Goal: Task Accomplishment & Management: Manage account settings

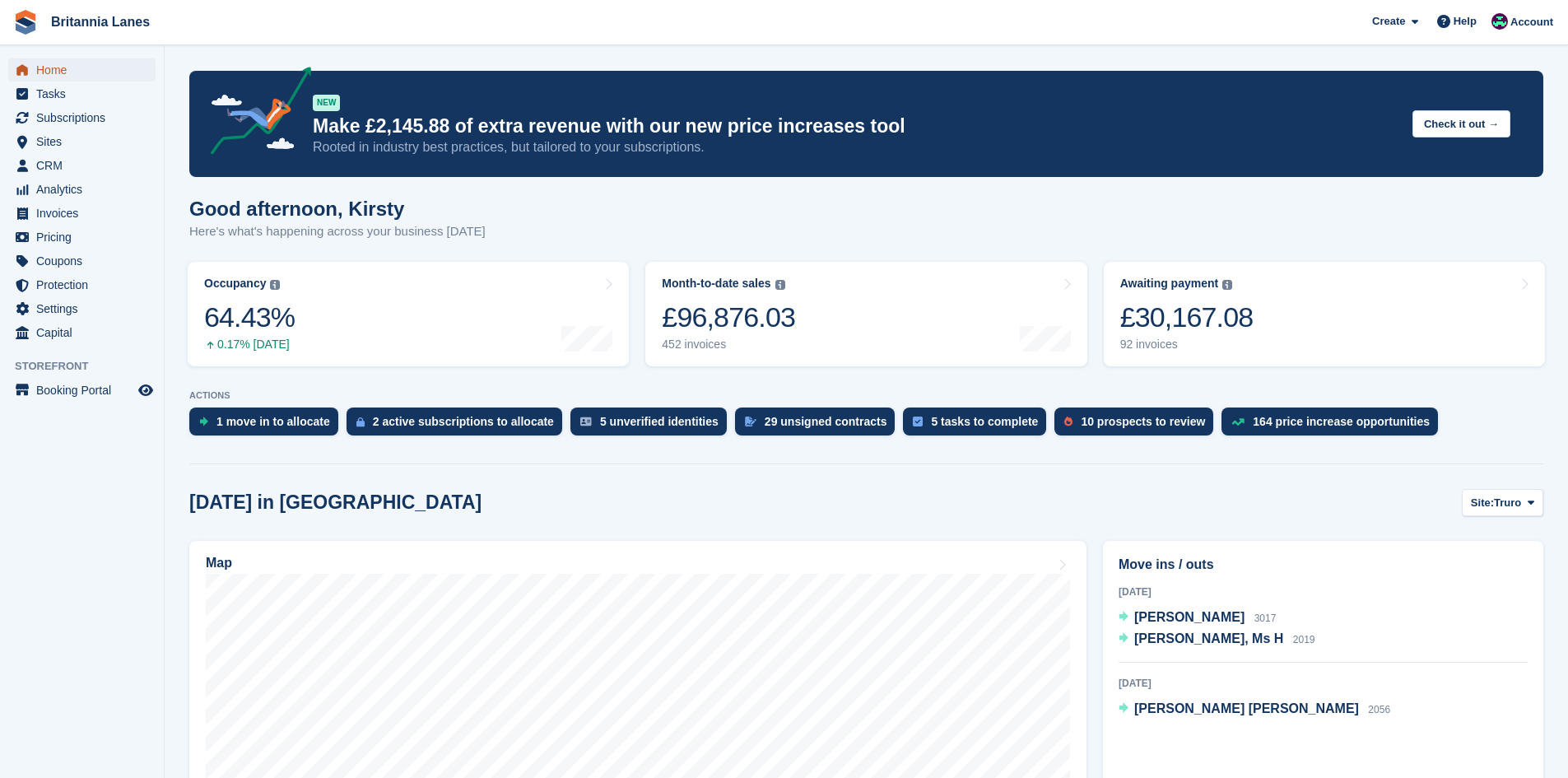
click at [55, 65] on span "Home" at bounding box center [86, 70] width 99 height 23
click at [1271, 295] on link "Awaiting payment The total outstanding balance on all open invoices. £30,001.57…" at bounding box center [1324, 314] width 441 height 105
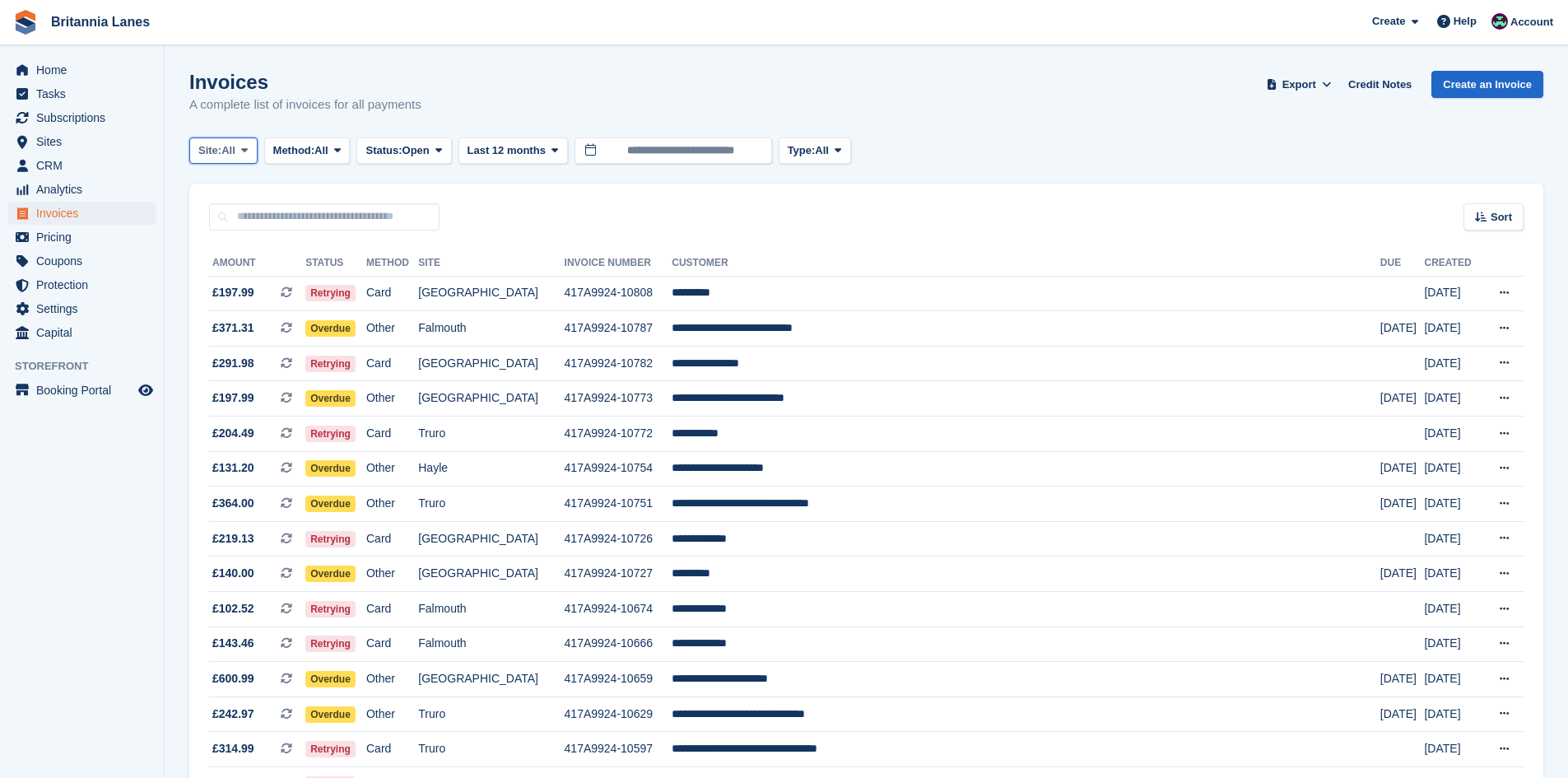
click at [219, 139] on button "Site: All" at bounding box center [224, 151] width 68 height 27
click at [279, 250] on link "Falmouth" at bounding box center [270, 248] width 148 height 30
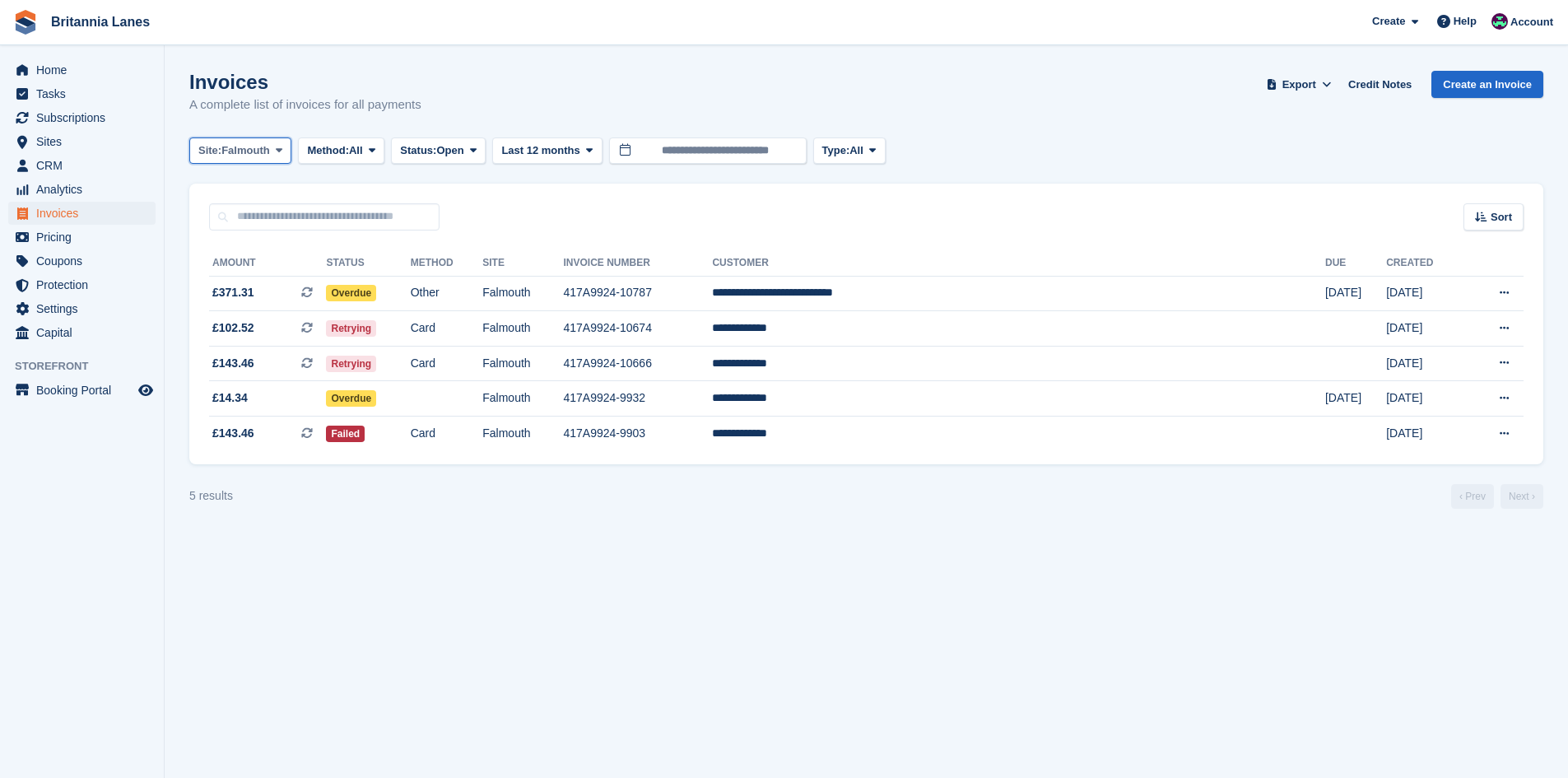
click at [258, 145] on span "Falmouth" at bounding box center [245, 150] width 48 height 16
click at [244, 306] on link "Hayle" at bounding box center [270, 308] width 148 height 30
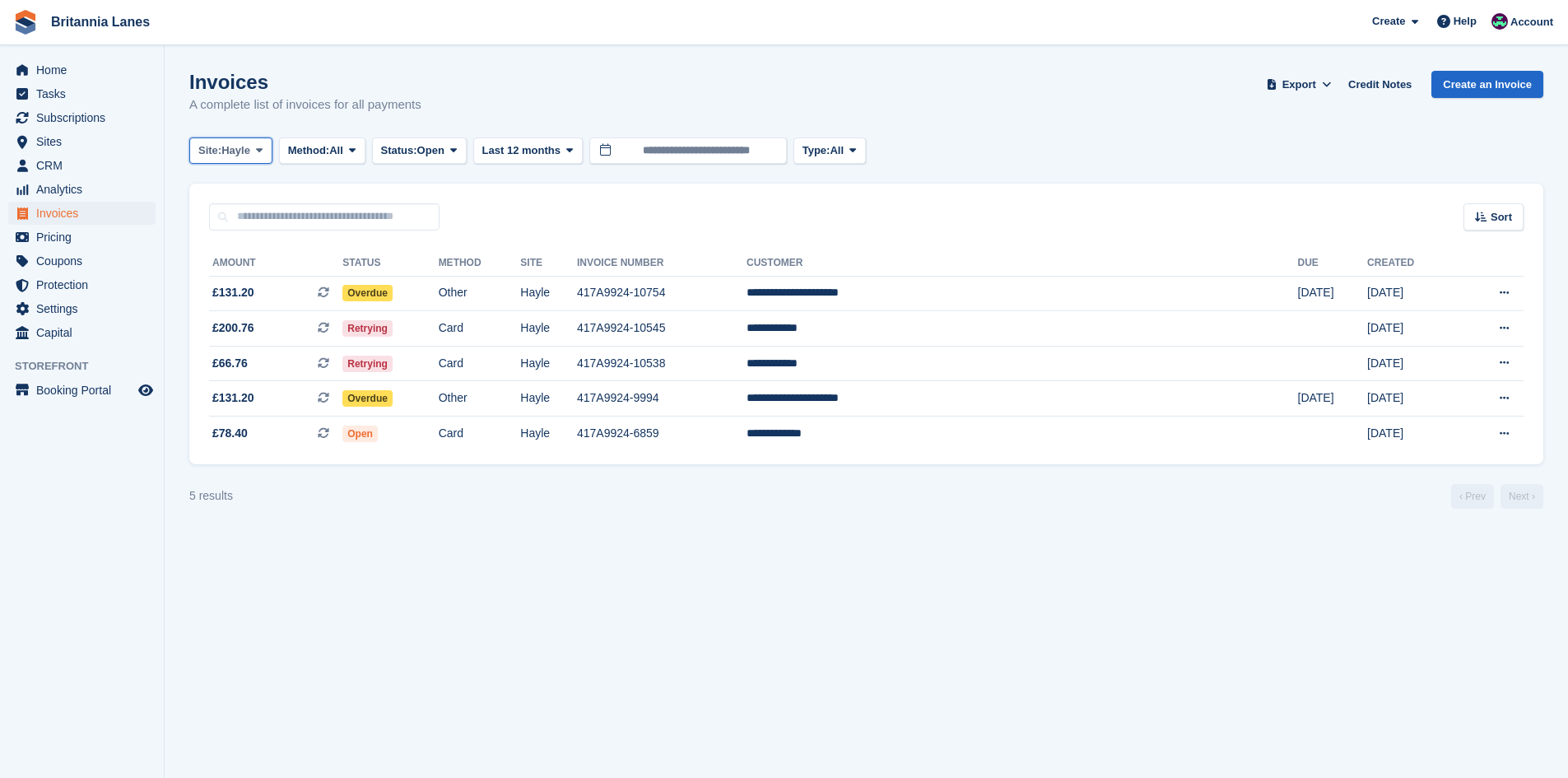
click at [255, 157] on button "Site: Hayle" at bounding box center [231, 151] width 83 height 27
click at [253, 224] on link "Truro" at bounding box center [270, 219] width 148 height 30
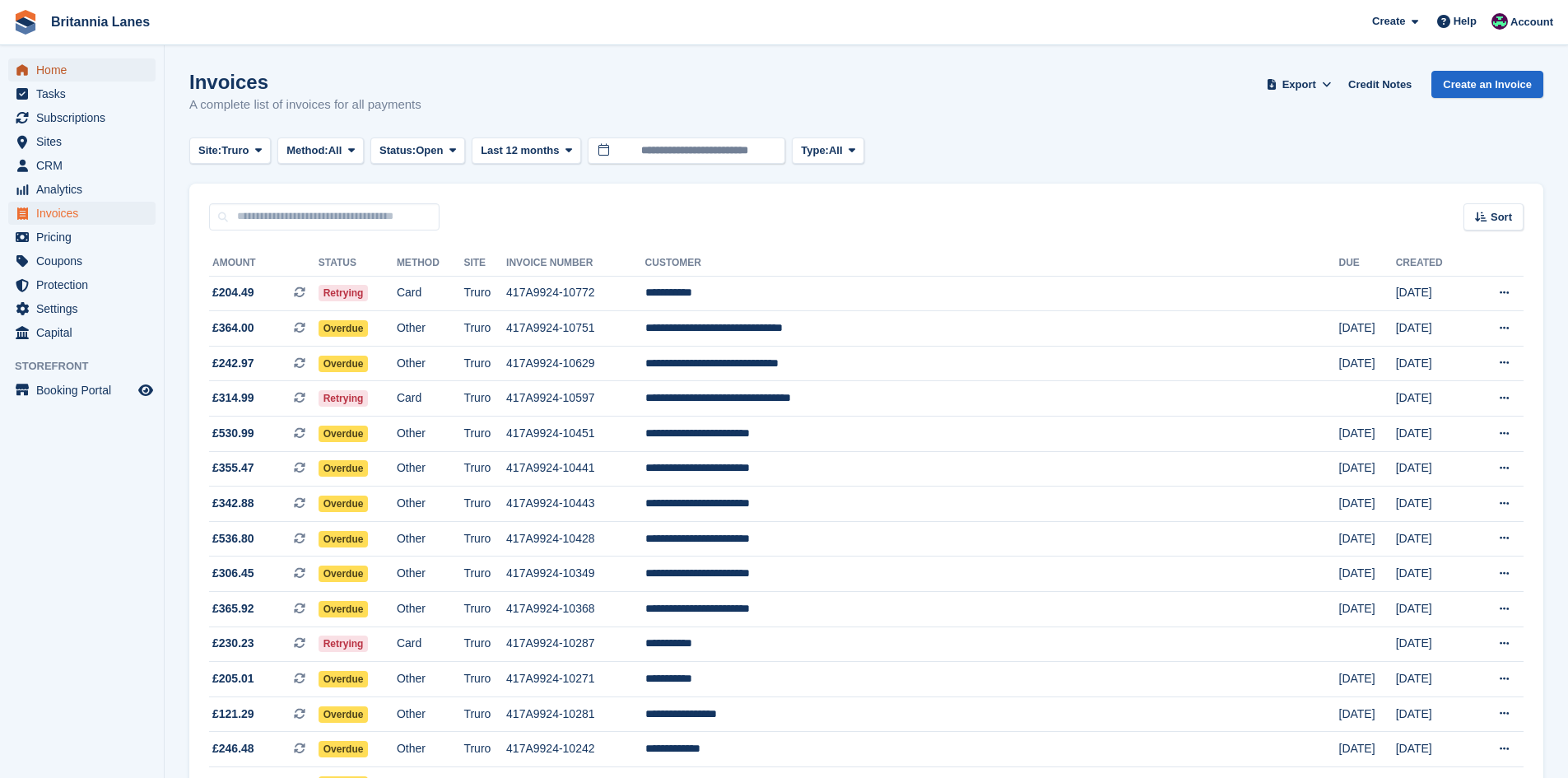
click at [49, 66] on span "Home" at bounding box center [86, 70] width 99 height 23
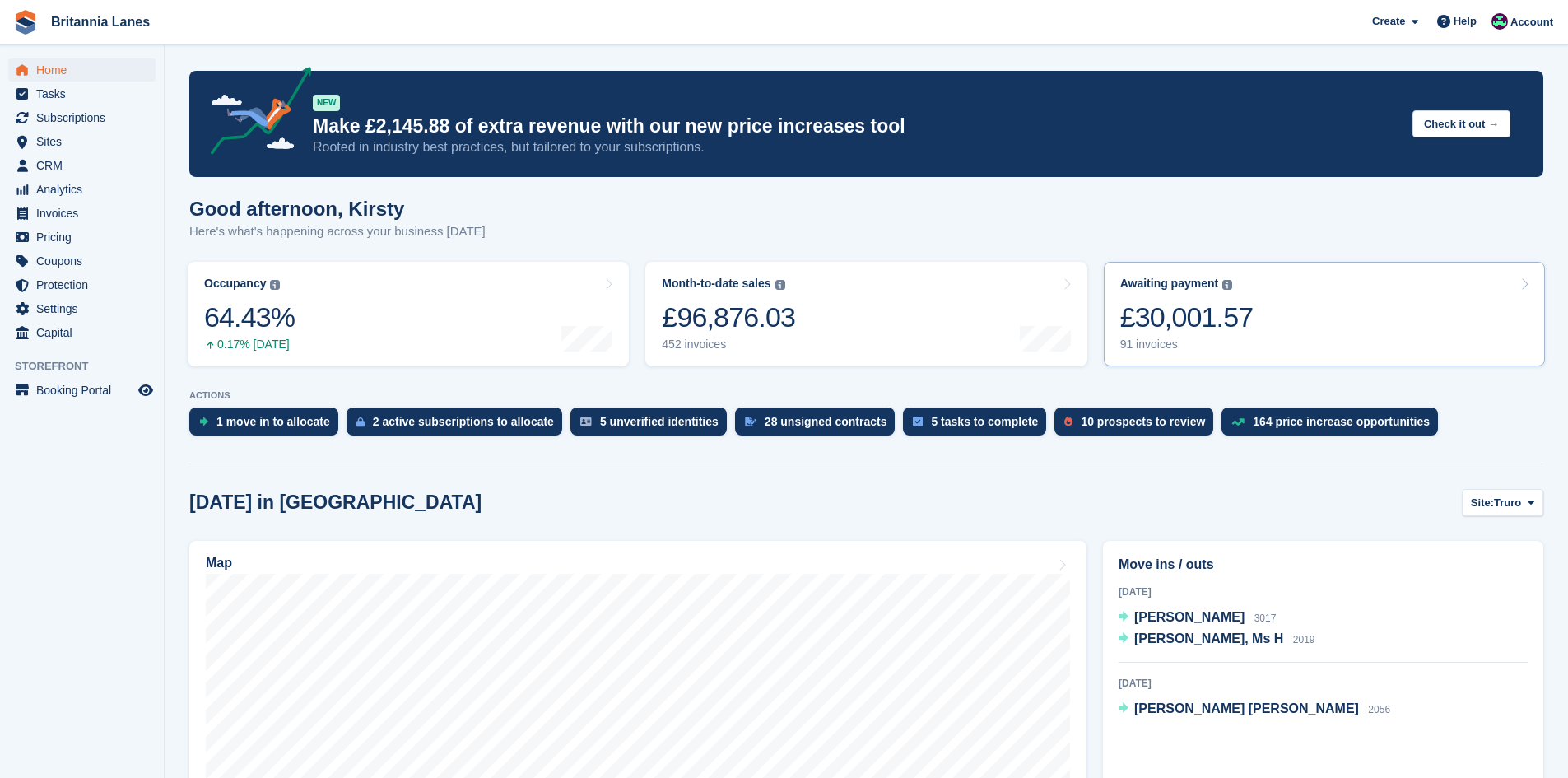
click at [1243, 328] on div "£30,001.57" at bounding box center [1186, 317] width 134 height 34
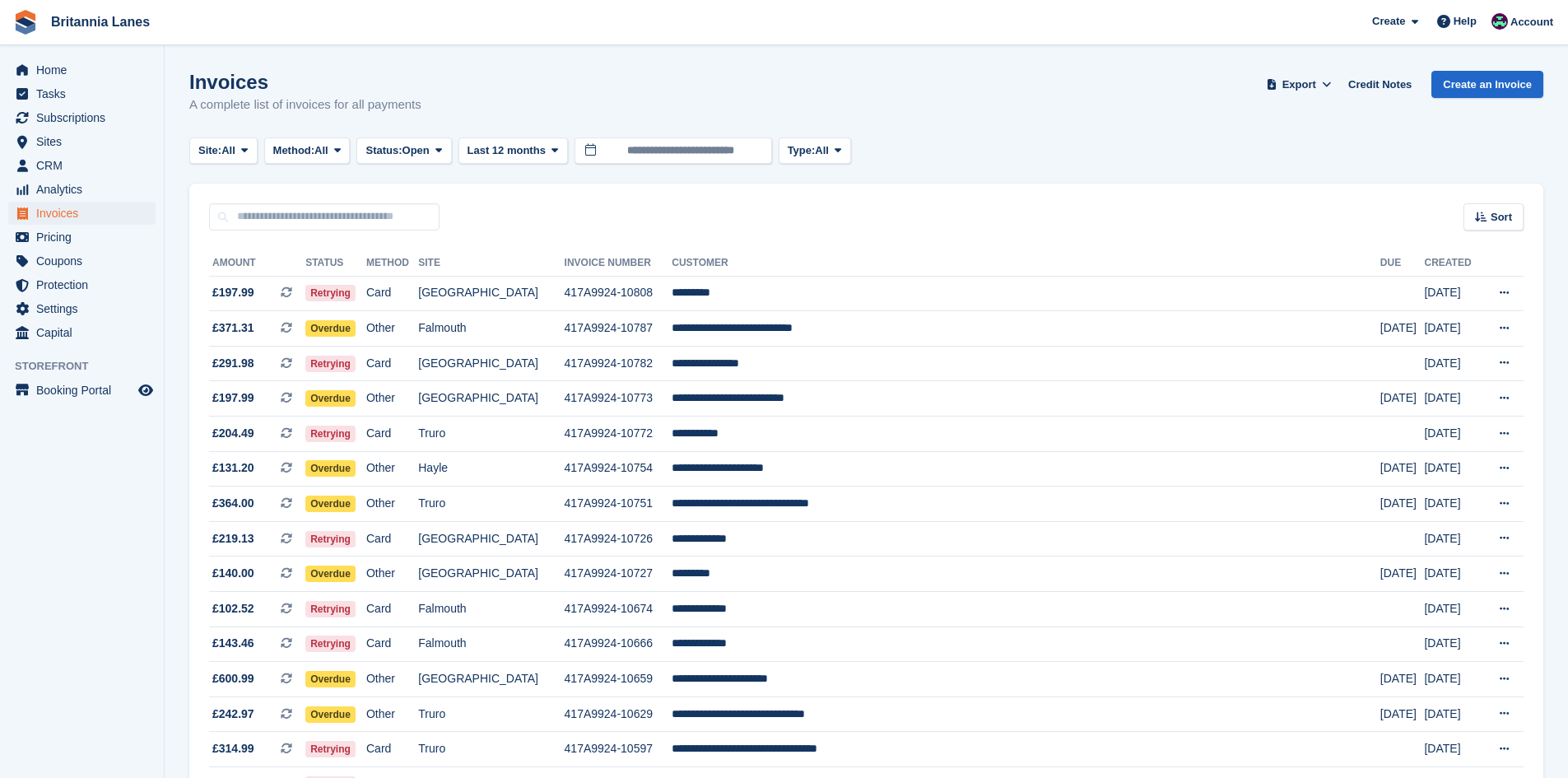
click at [202, 138] on button "Site: All" at bounding box center [224, 151] width 68 height 27
click at [232, 252] on link "Falmouth" at bounding box center [270, 248] width 148 height 30
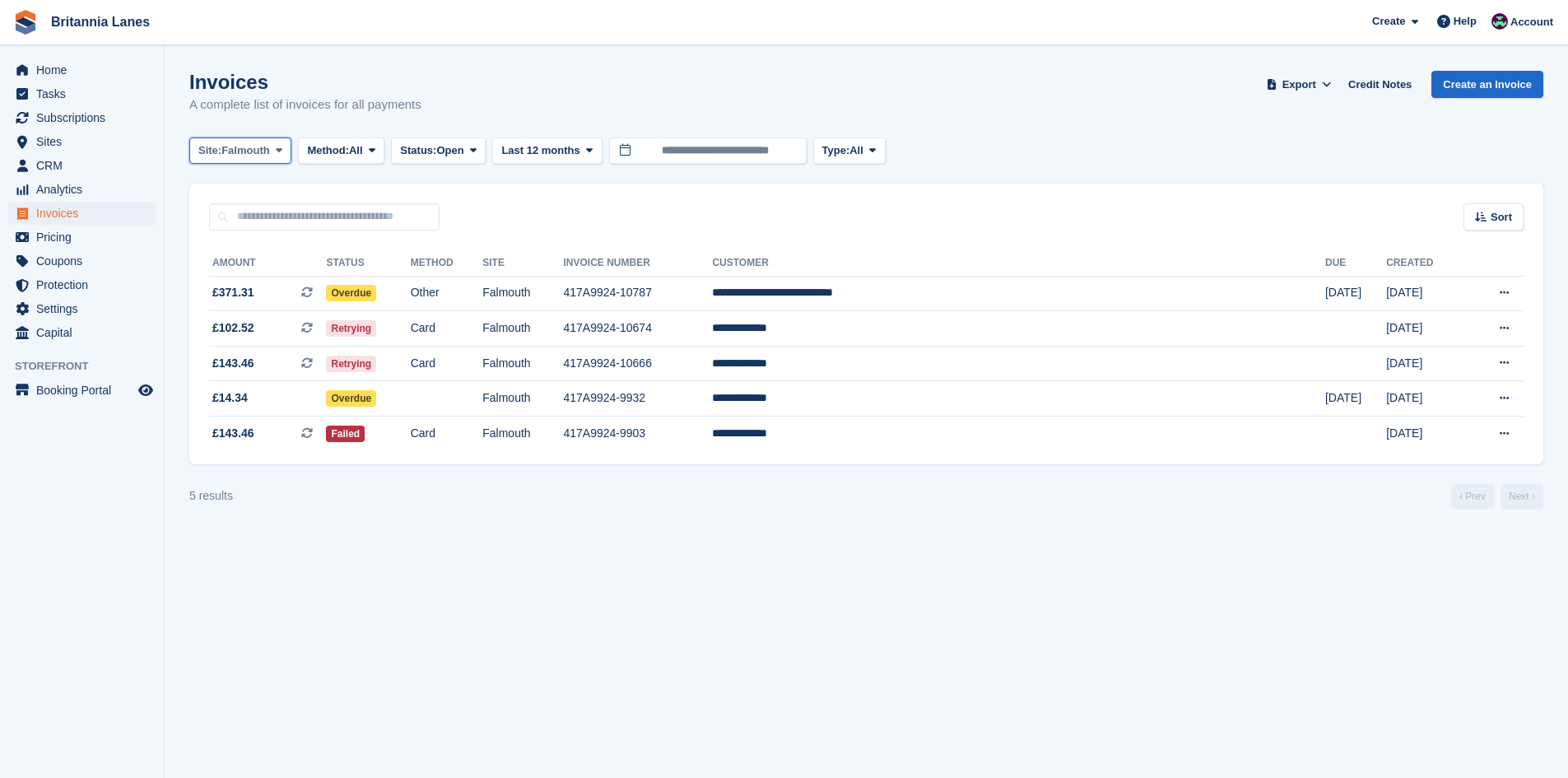
click at [216, 149] on span "Site:" at bounding box center [209, 150] width 23 height 16
click at [256, 223] on link "Truro" at bounding box center [270, 219] width 148 height 30
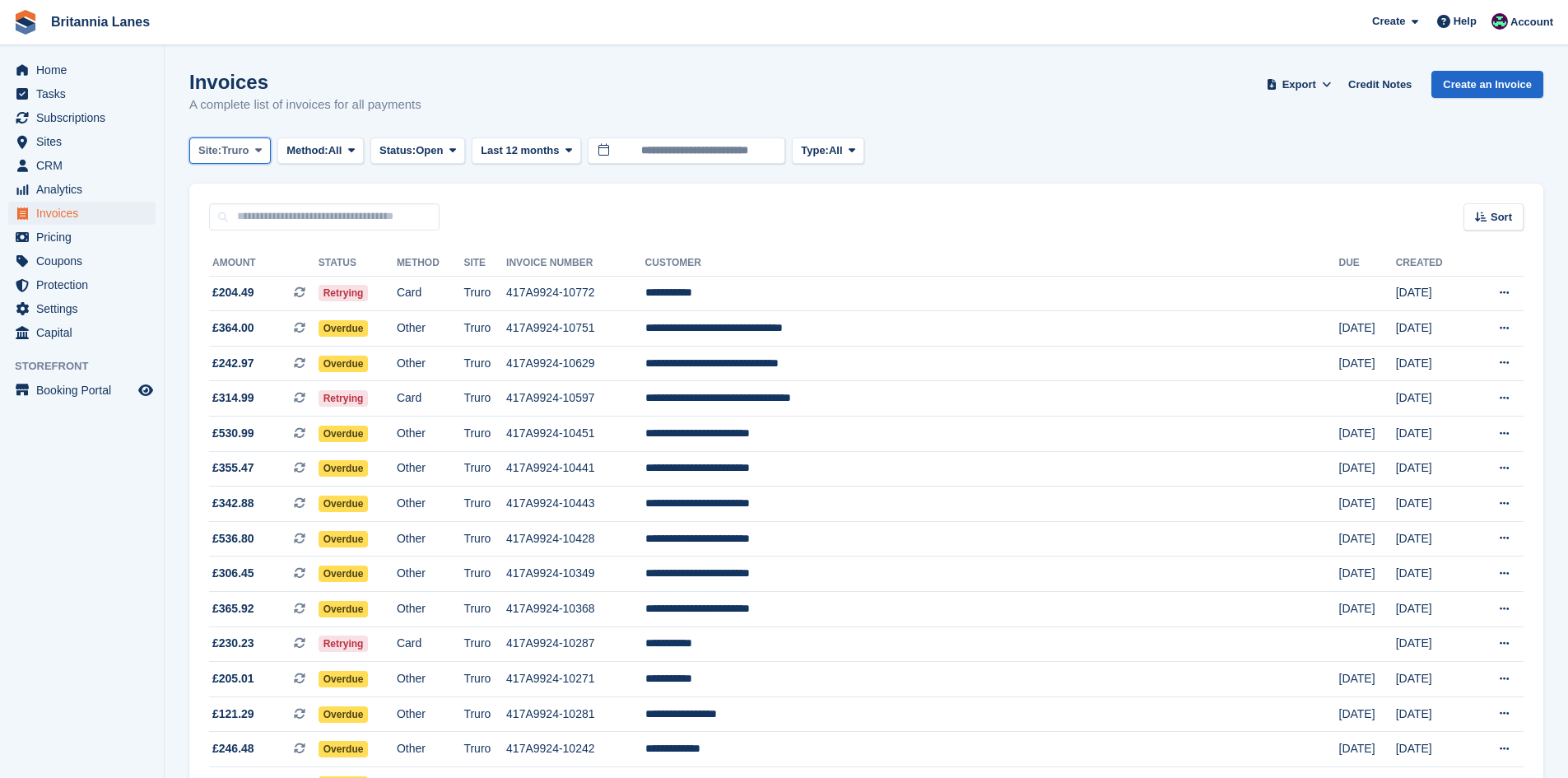
click at [246, 146] on span "Truro" at bounding box center [235, 150] width 27 height 16
click at [231, 309] on link "Hayle" at bounding box center [270, 308] width 148 height 30
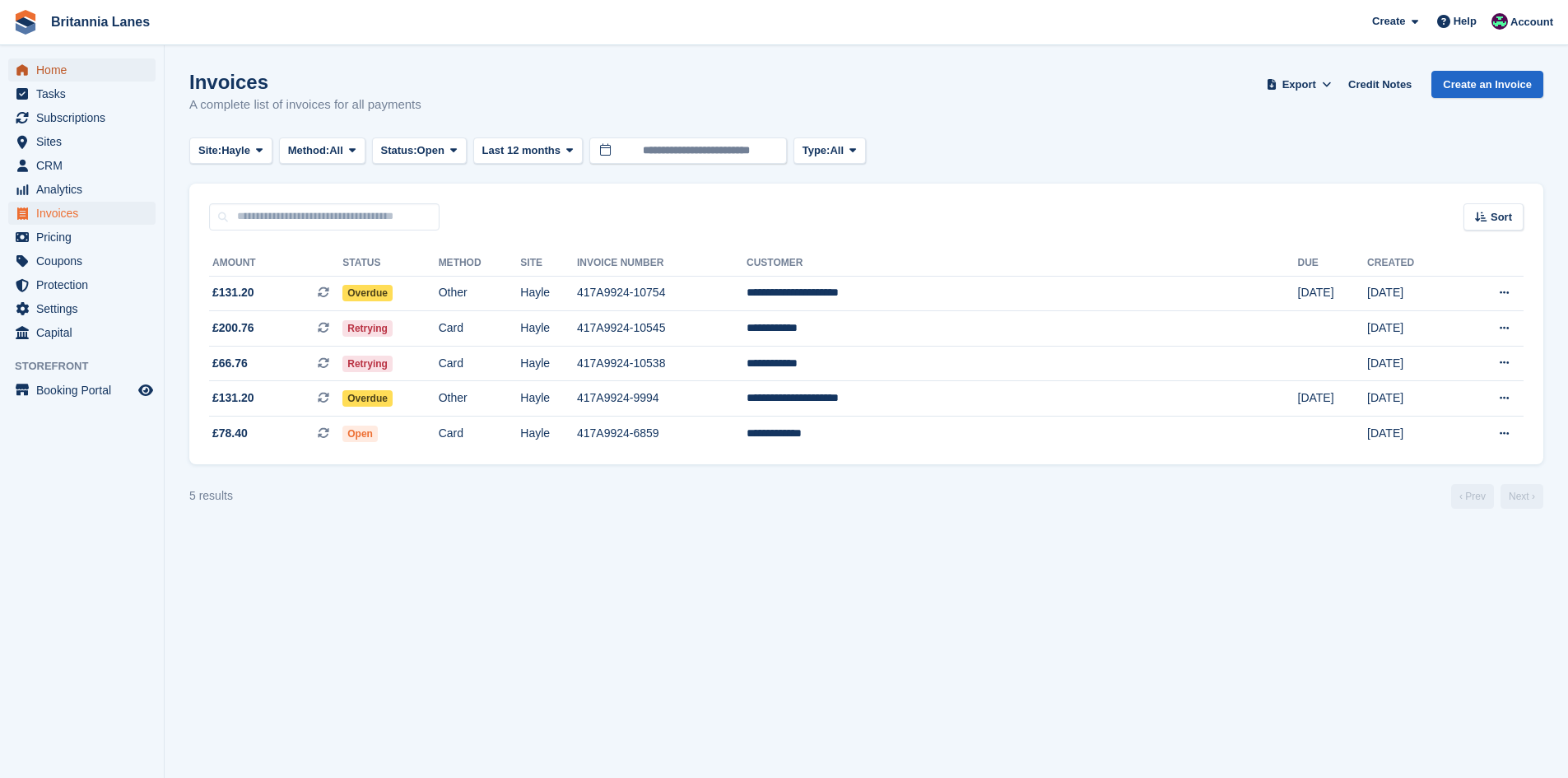
click at [65, 66] on span "Home" at bounding box center [86, 70] width 99 height 23
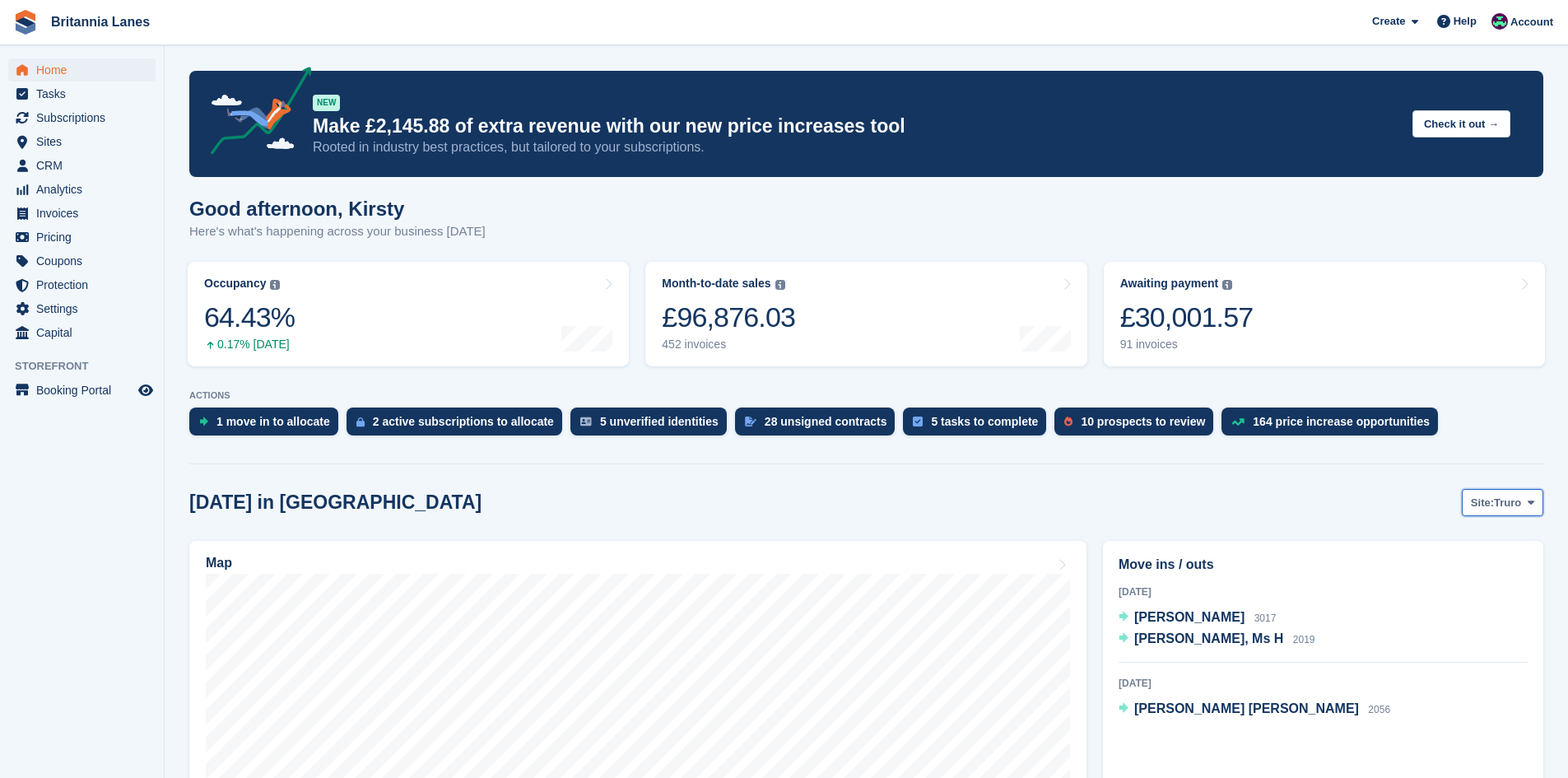
click at [1480, 509] on span "Site:" at bounding box center [1482, 503] width 23 height 16
click at [1436, 628] on link "Hayle" at bounding box center [1462, 630] width 148 height 30
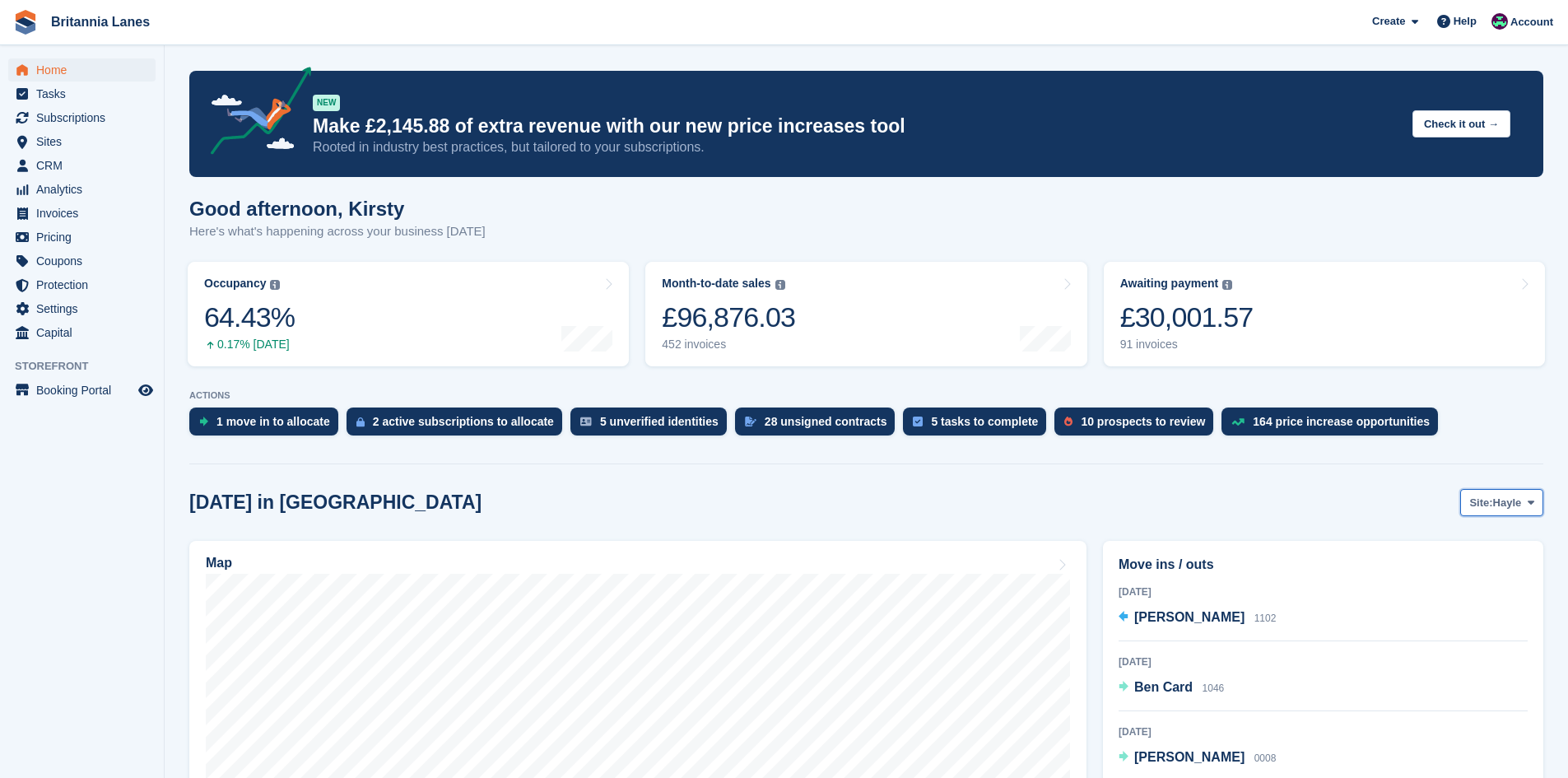
click at [1487, 510] on span "Site:" at bounding box center [1480, 503] width 23 height 16
click at [1451, 576] on link "Falmouth" at bounding box center [1462, 571] width 148 height 30
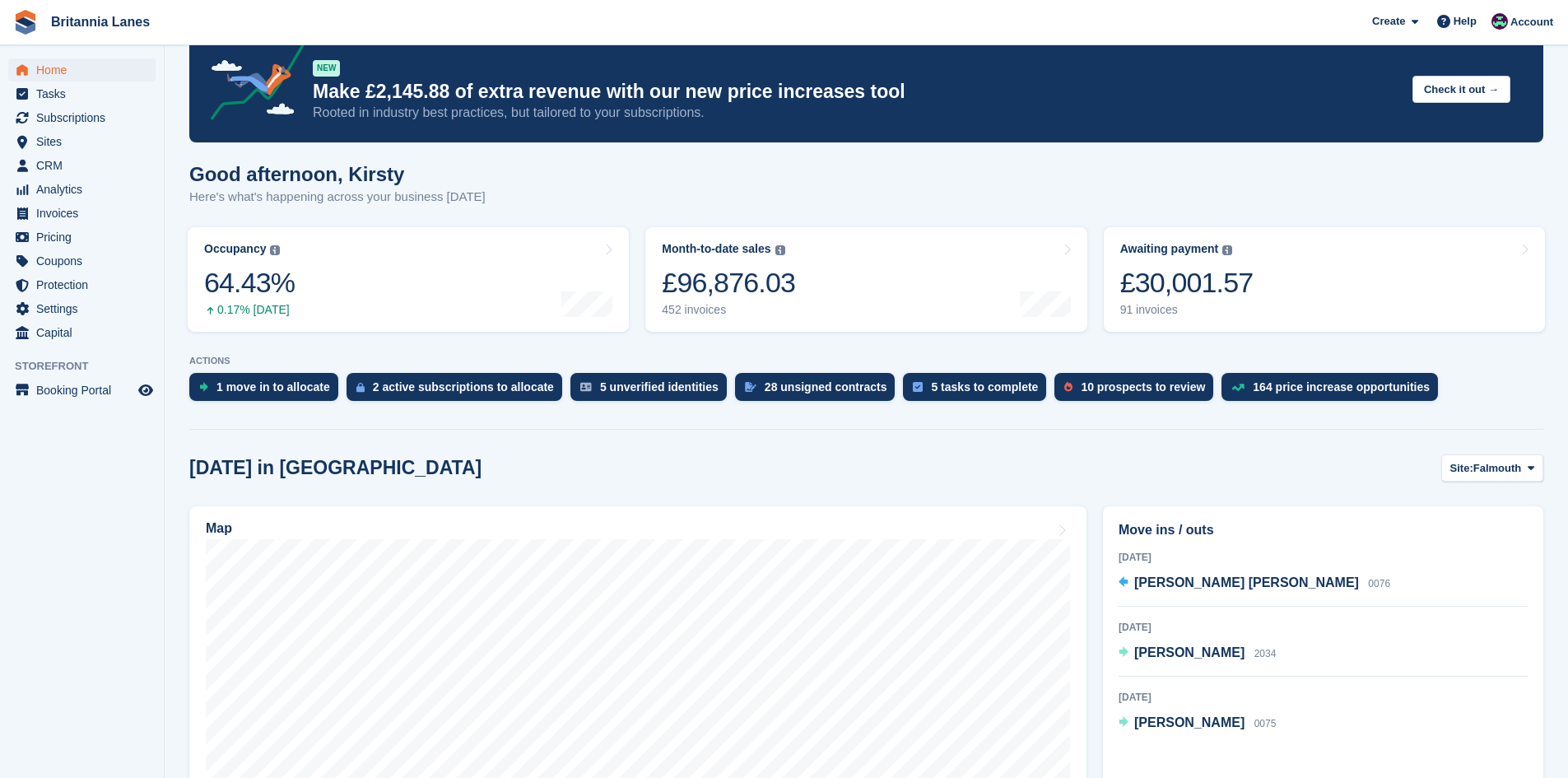
scroll to position [247, 0]
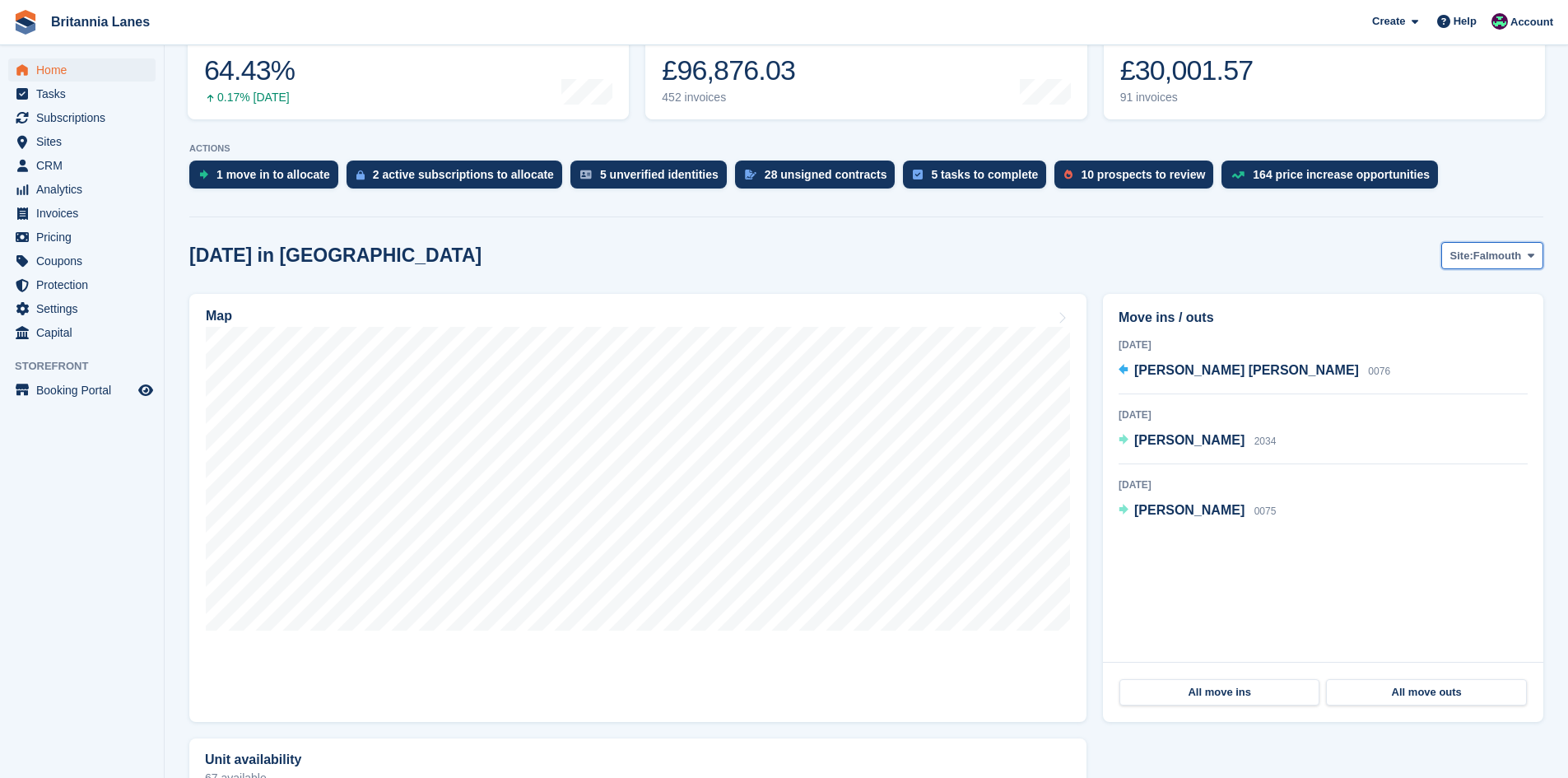
click at [1506, 256] on span "Falmouth" at bounding box center [1497, 255] width 48 height 16
click at [1429, 298] on link "Truro" at bounding box center [1462, 294] width 148 height 30
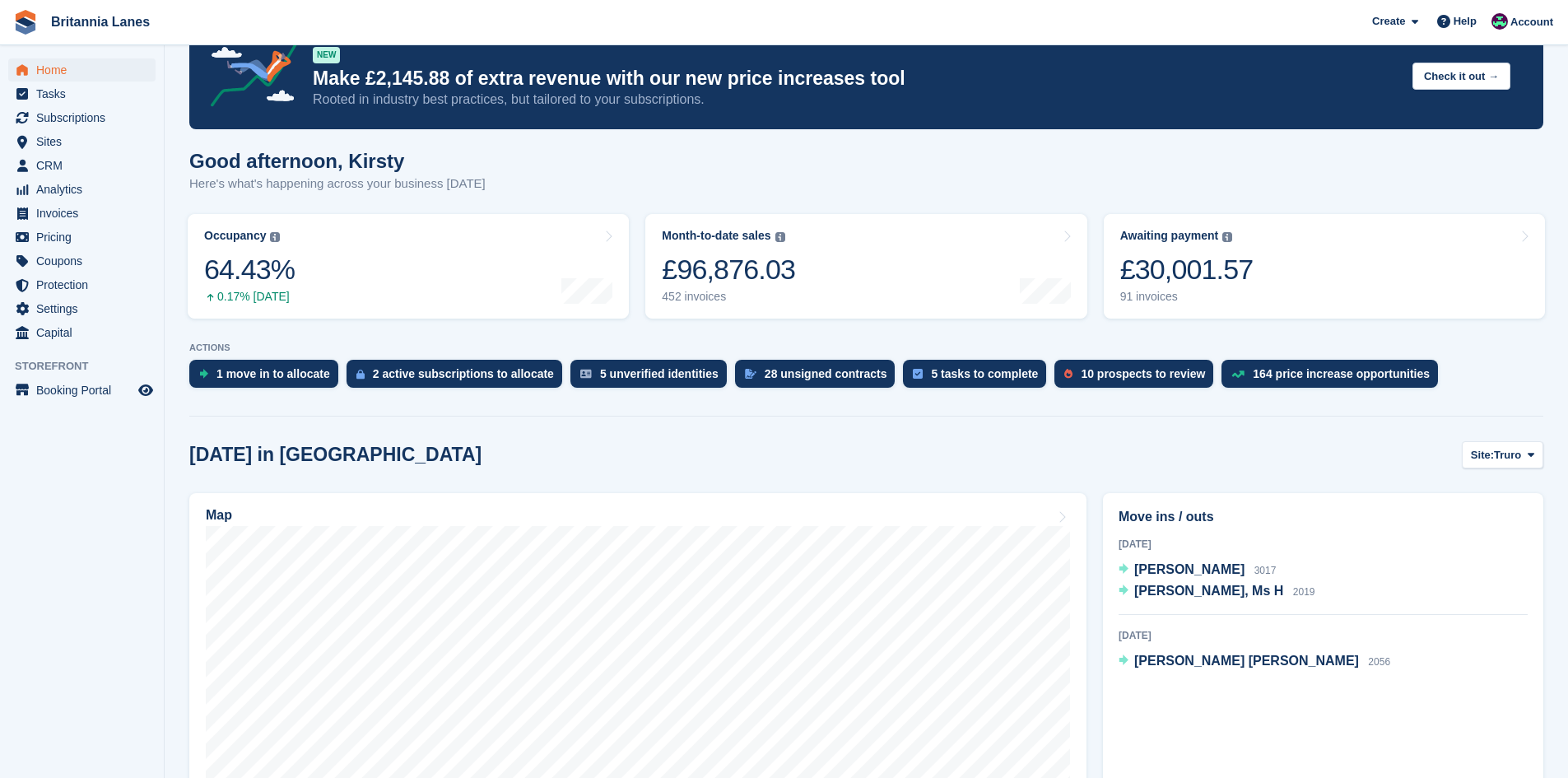
scroll to position [0, 0]
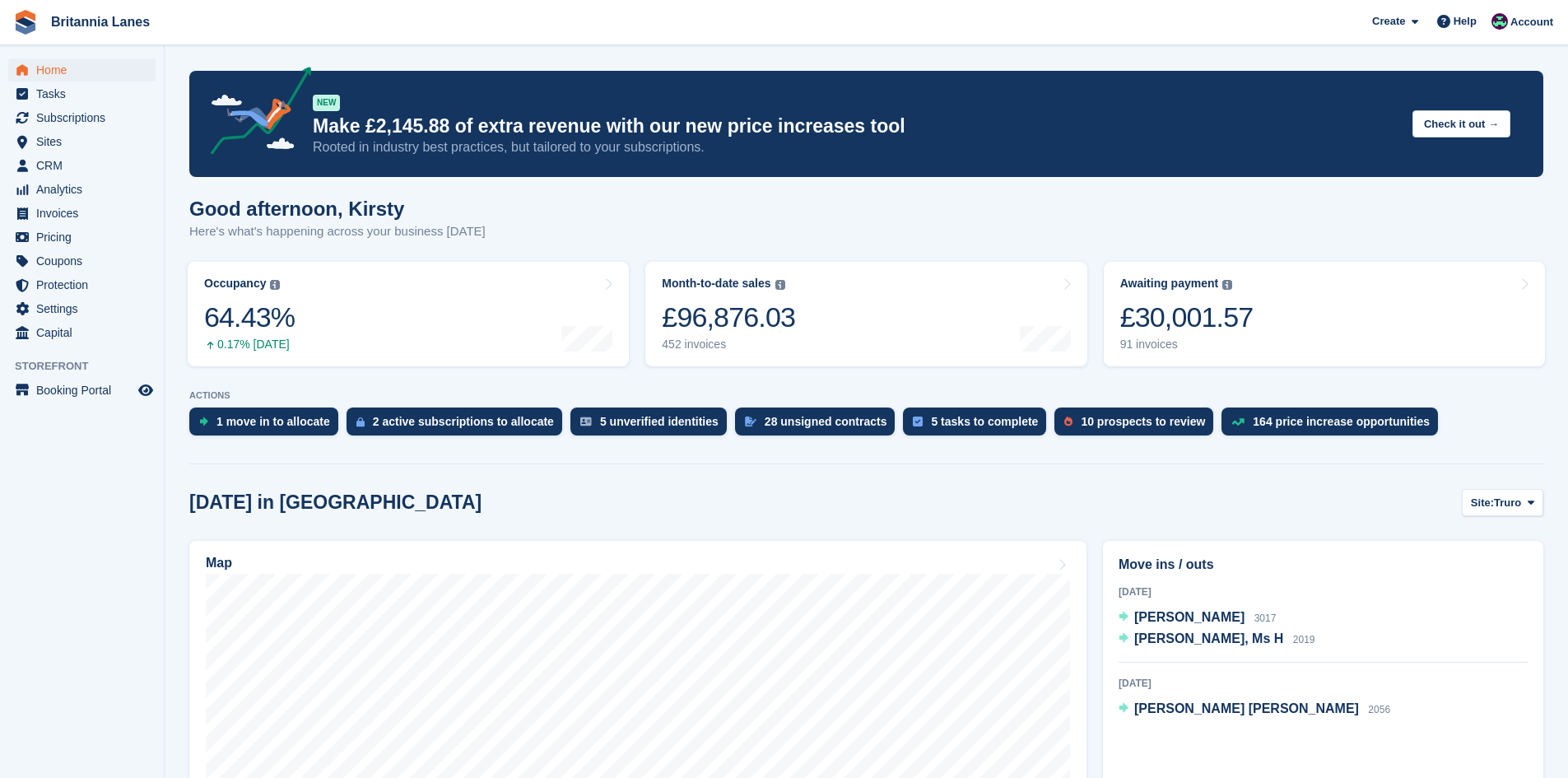
drag, startPoint x: 64, startPoint y: 49, endPoint x: 57, endPoint y: 68, distance: 20.2
click at [62, 61] on aside "Home Tasks Subscriptions Subscriptions Subscriptions Contracts Price increases …" at bounding box center [82, 393] width 164 height 696
click at [57, 68] on span "Home" at bounding box center [86, 70] width 99 height 23
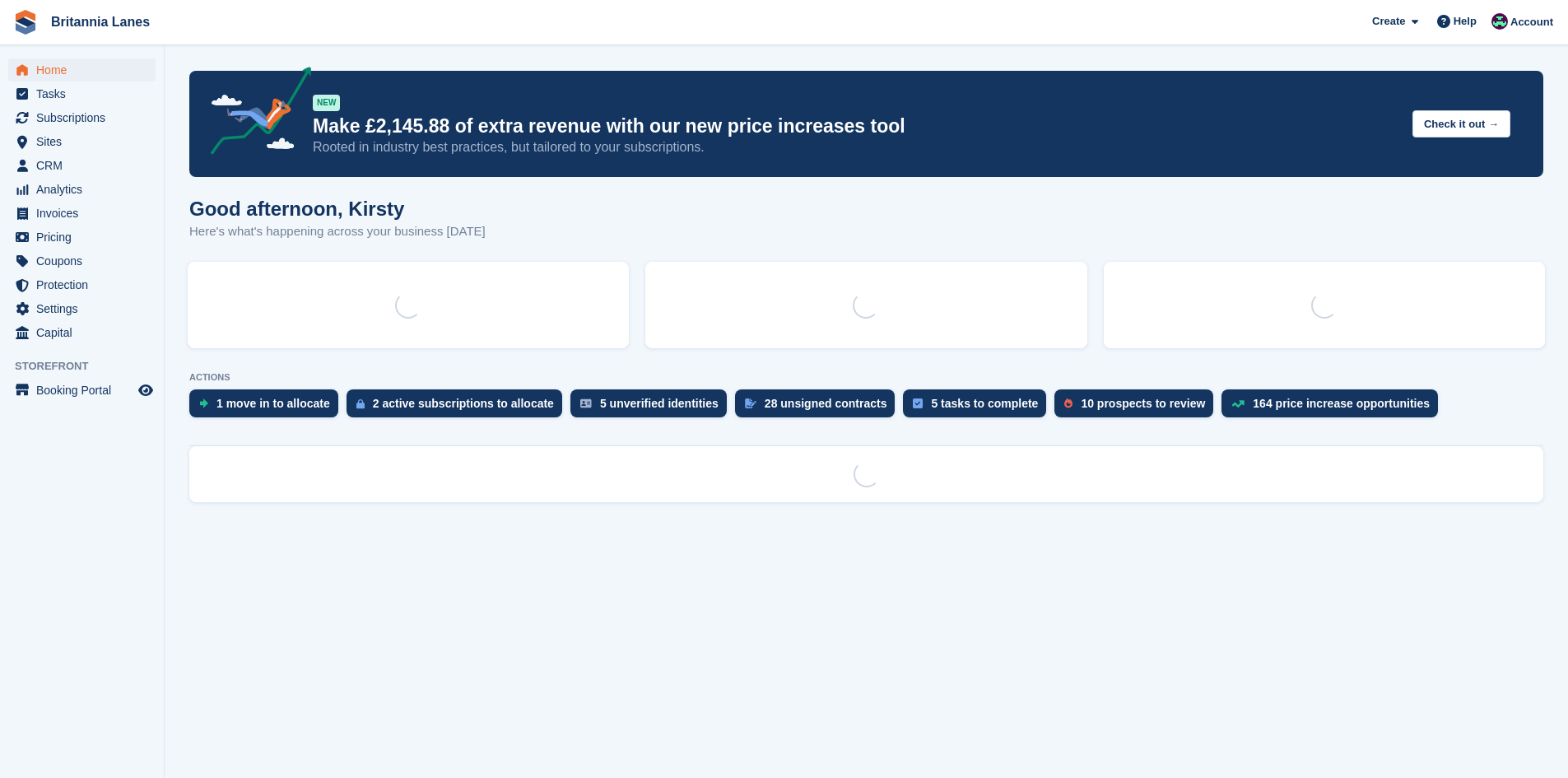
click at [1210, 300] on div at bounding box center [1324, 305] width 441 height 87
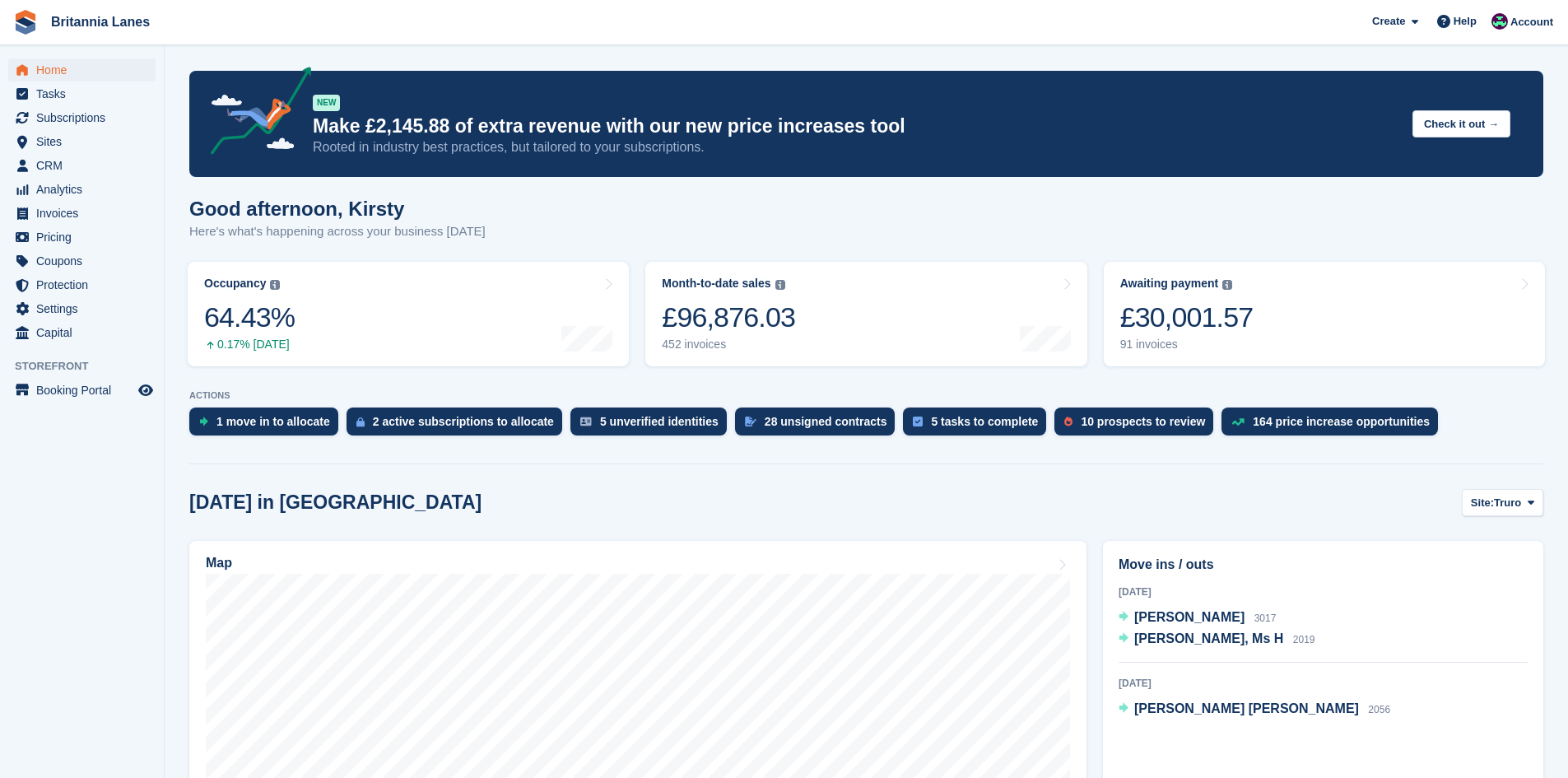
click at [1237, 300] on div "£30,001.57" at bounding box center [1186, 317] width 134 height 34
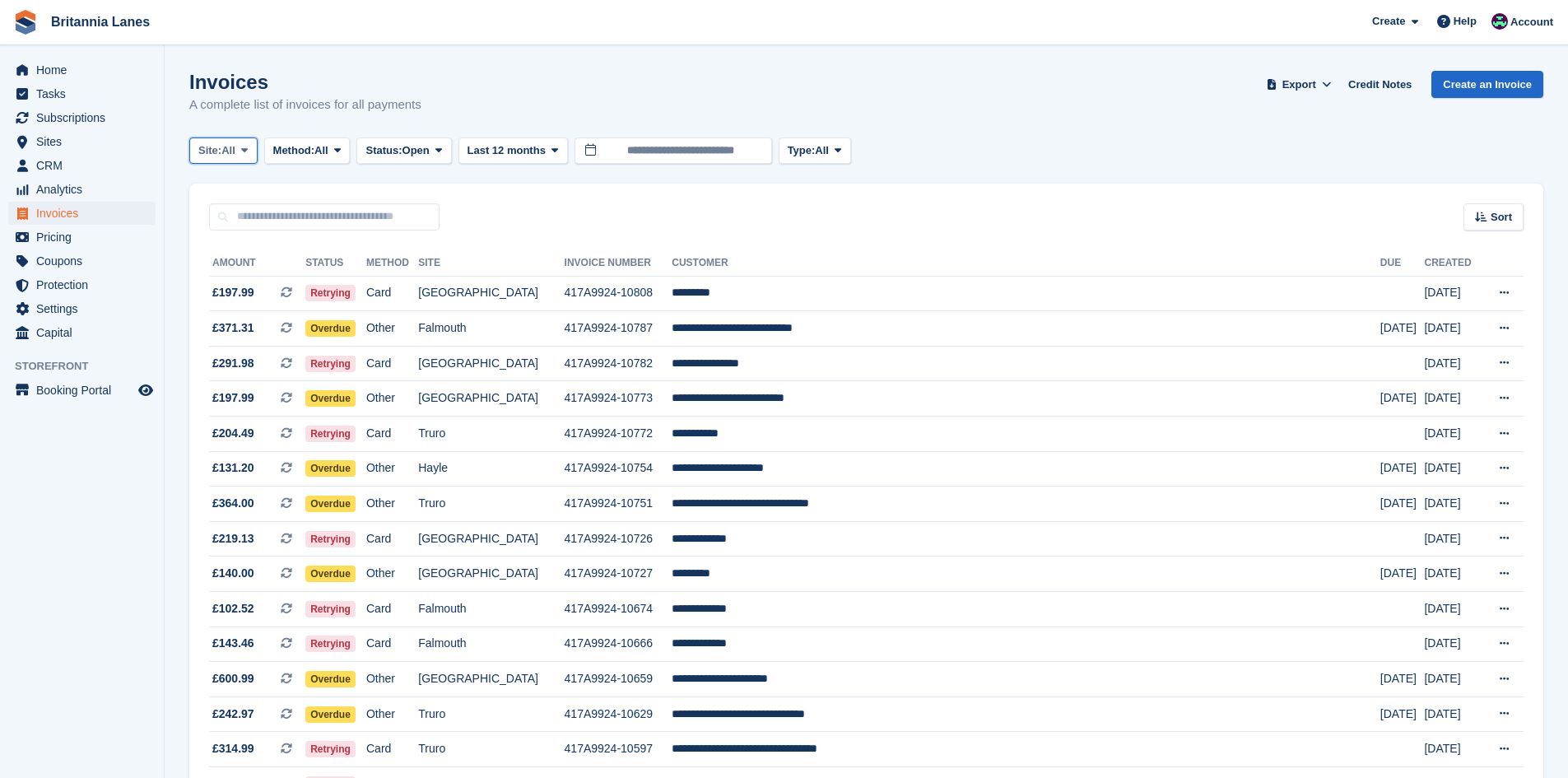
click at [221, 152] on span "Site:" at bounding box center [209, 150] width 23 height 16
click at [249, 270] on link "[GEOGRAPHIC_DATA]" at bounding box center [270, 278] width 148 height 30
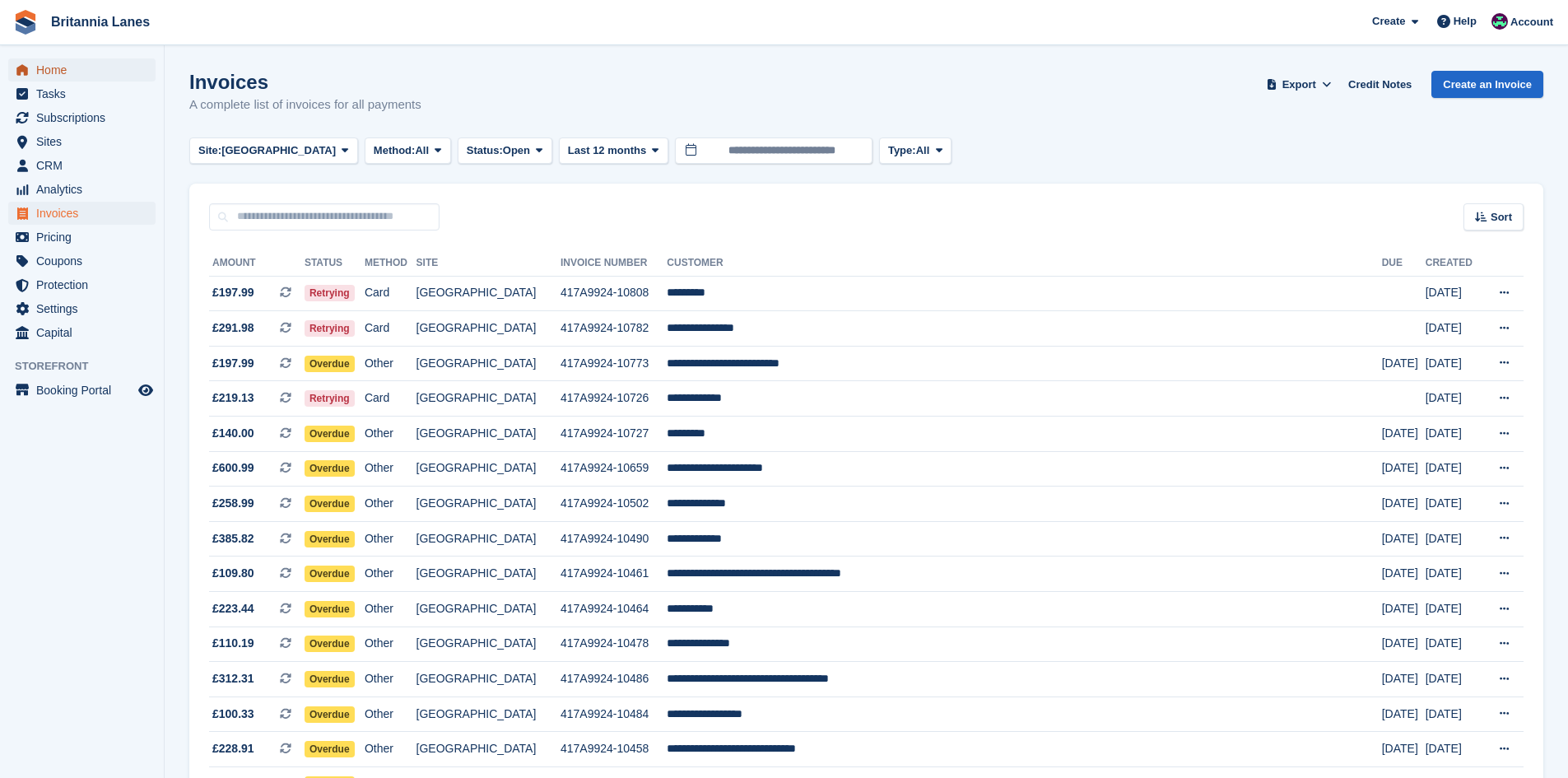
click at [75, 68] on span "Home" at bounding box center [86, 70] width 99 height 23
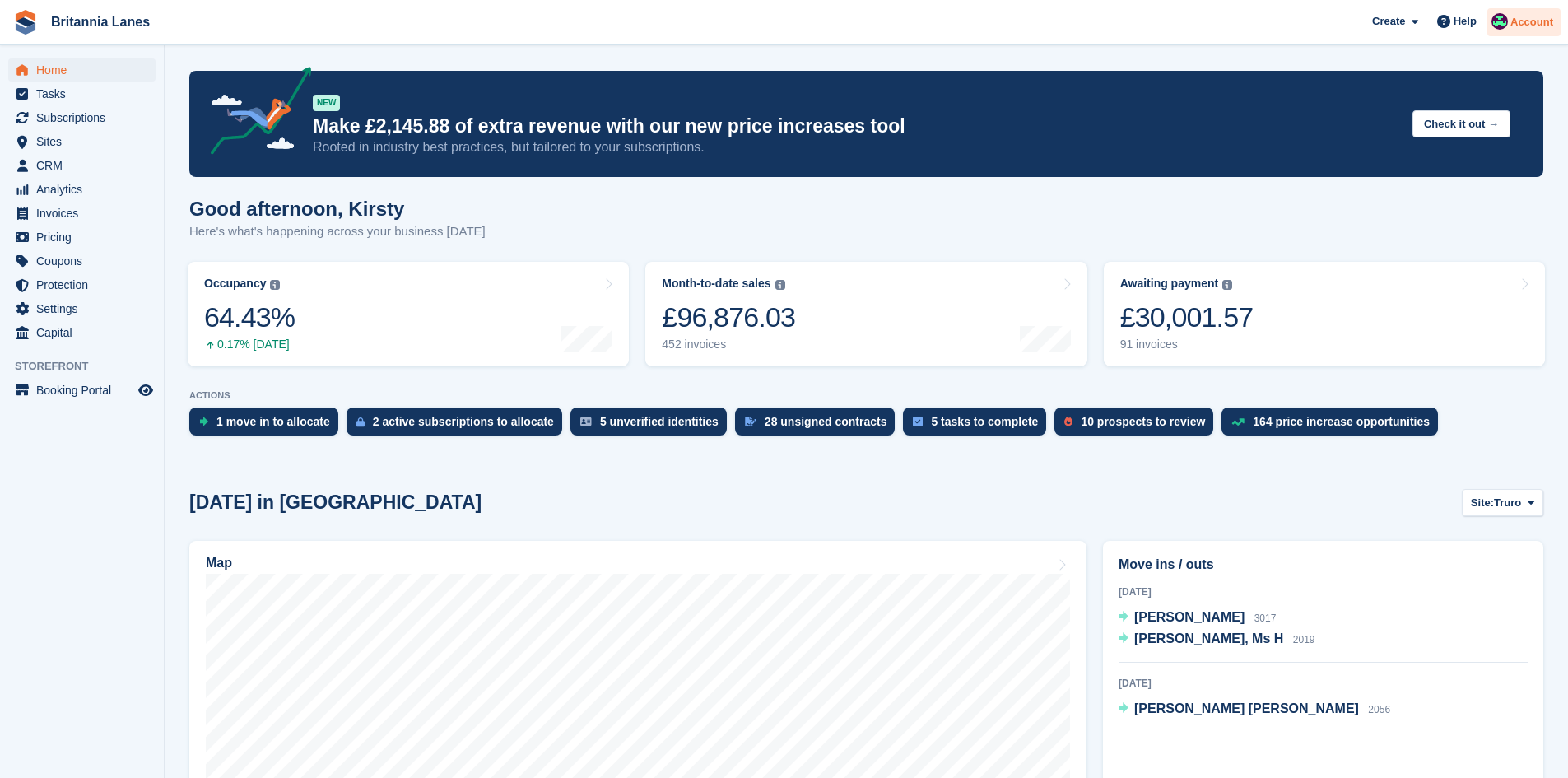
click at [1551, 26] on span "Account" at bounding box center [1531, 21] width 43 height 16
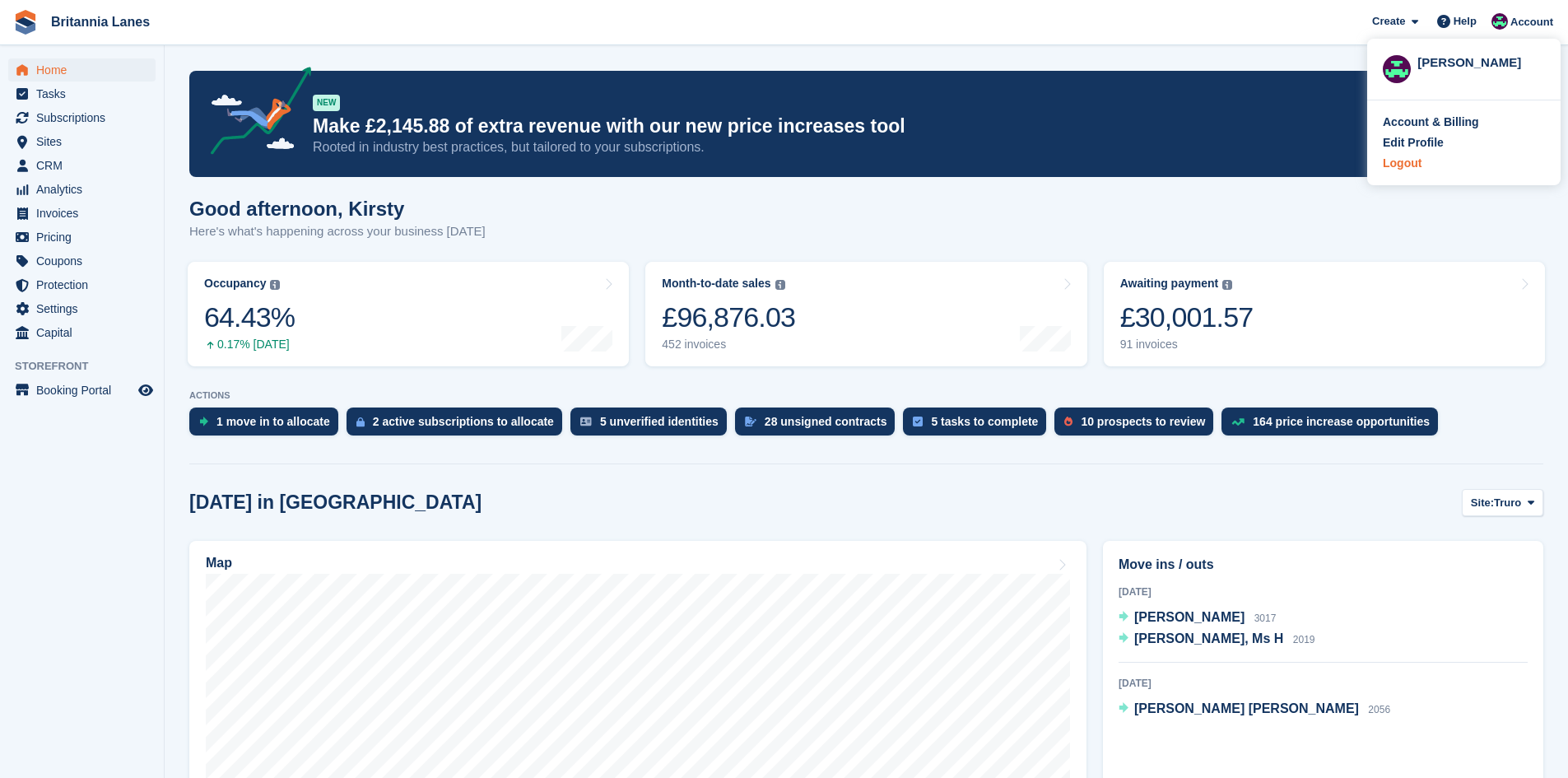
click at [1391, 161] on div "Logout" at bounding box center [1401, 163] width 38 height 17
